Goal: Download file/media

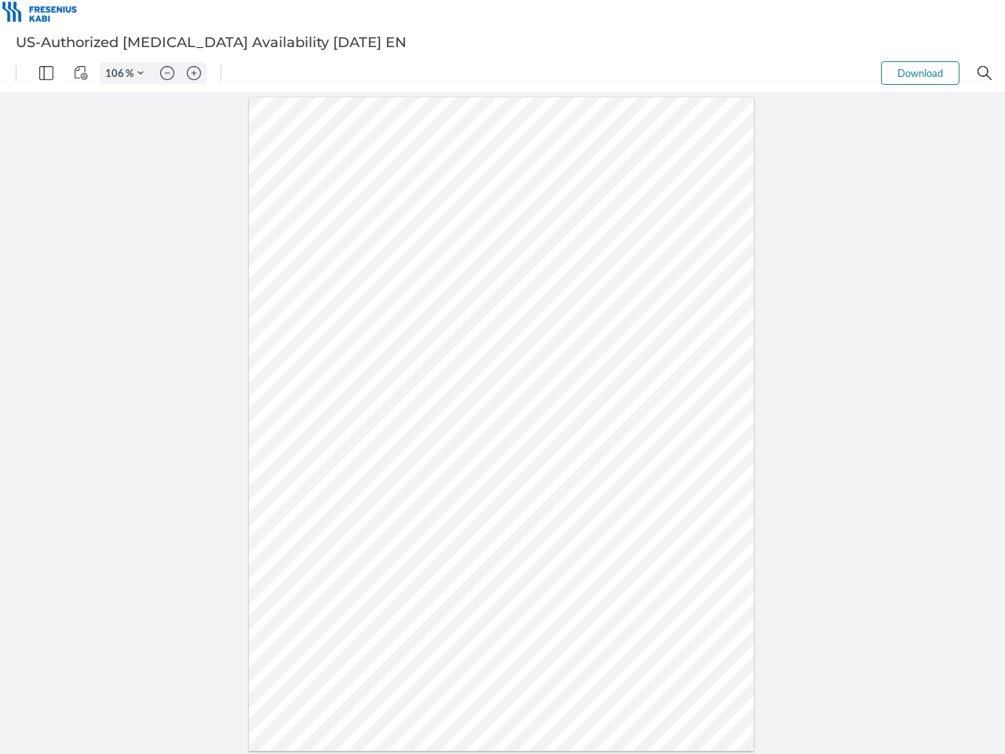
click at [46, 73] on img "Panel" at bounding box center [46, 73] width 14 height 14
click at [81, 73] on img "View Controls" at bounding box center [81, 73] width 14 height 14
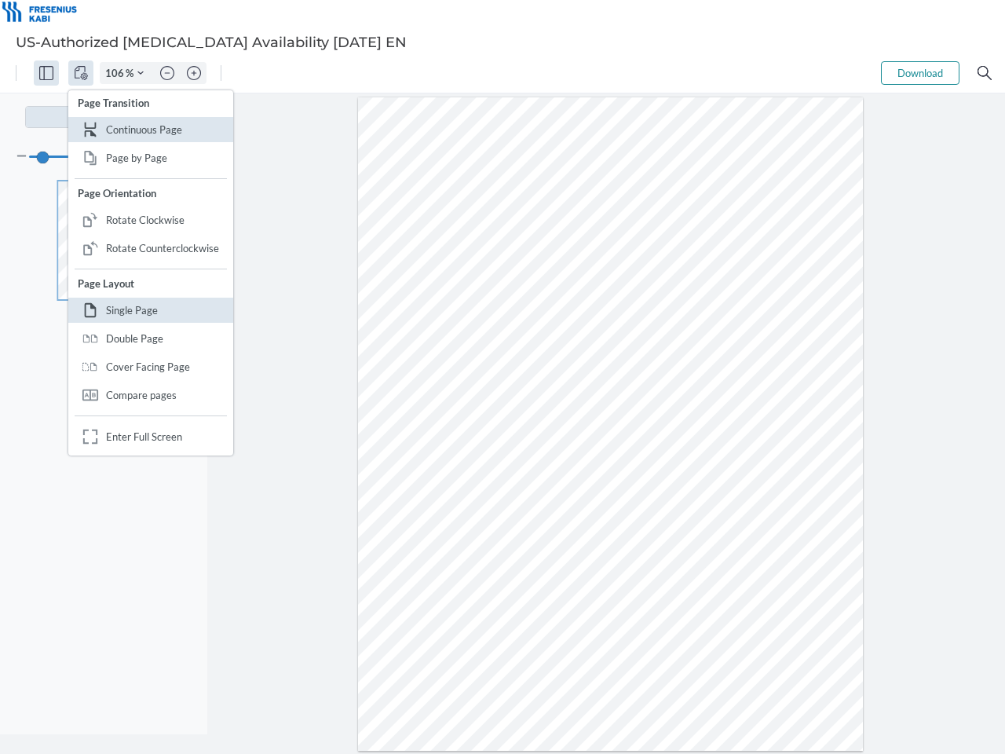
click at [117, 73] on input "106" at bounding box center [112, 73] width 25 height 14
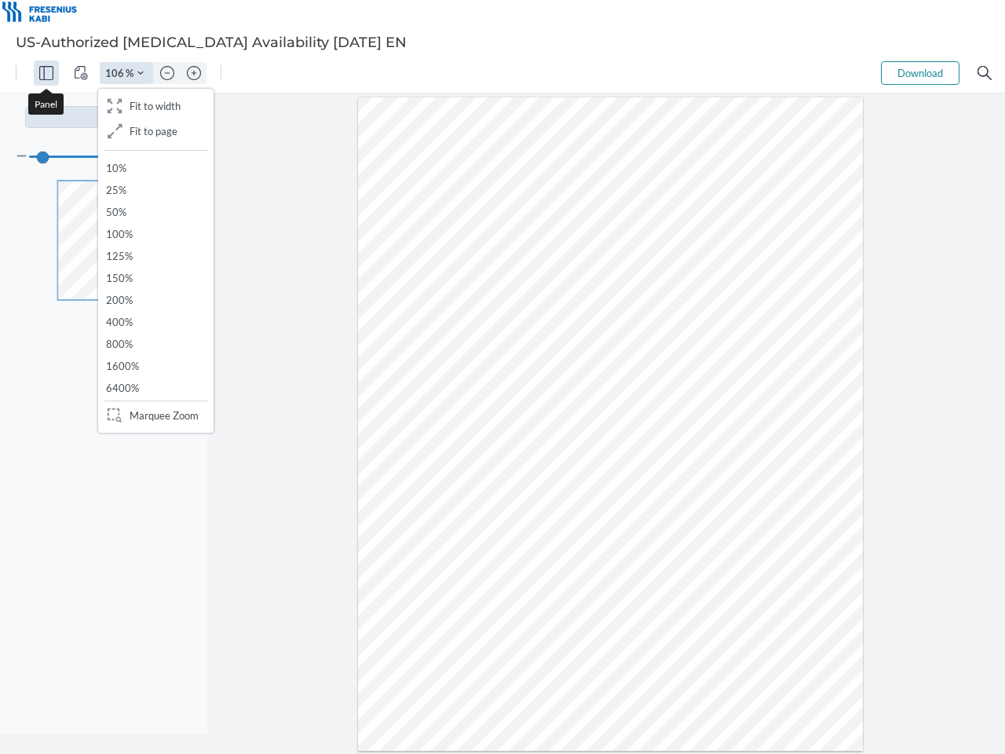
click at [141, 73] on img "Zoom Controls" at bounding box center [140, 73] width 6 height 6
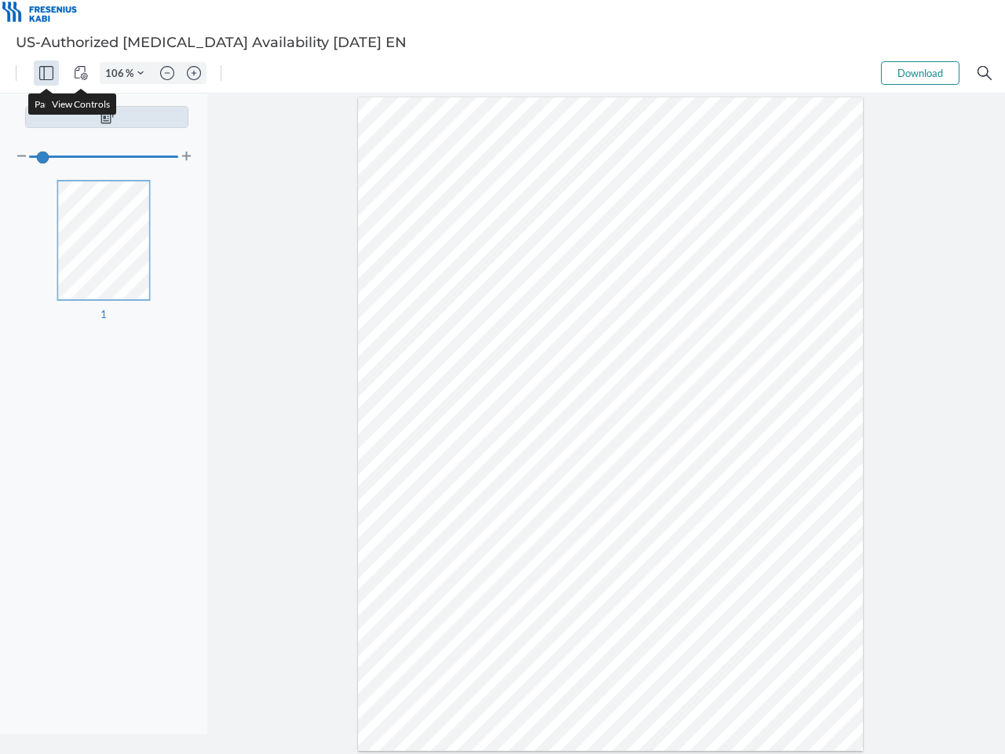
click at [167, 73] on img "Zoom out" at bounding box center [167, 73] width 14 height 14
click at [194, 73] on img "Zoom in" at bounding box center [194, 73] width 14 height 14
type input "106"
click at [920, 73] on button "Download" at bounding box center [920, 73] width 79 height 24
click at [985, 73] on img "Search" at bounding box center [984, 73] width 14 height 14
